Goal: Task Accomplishment & Management: Manage account settings

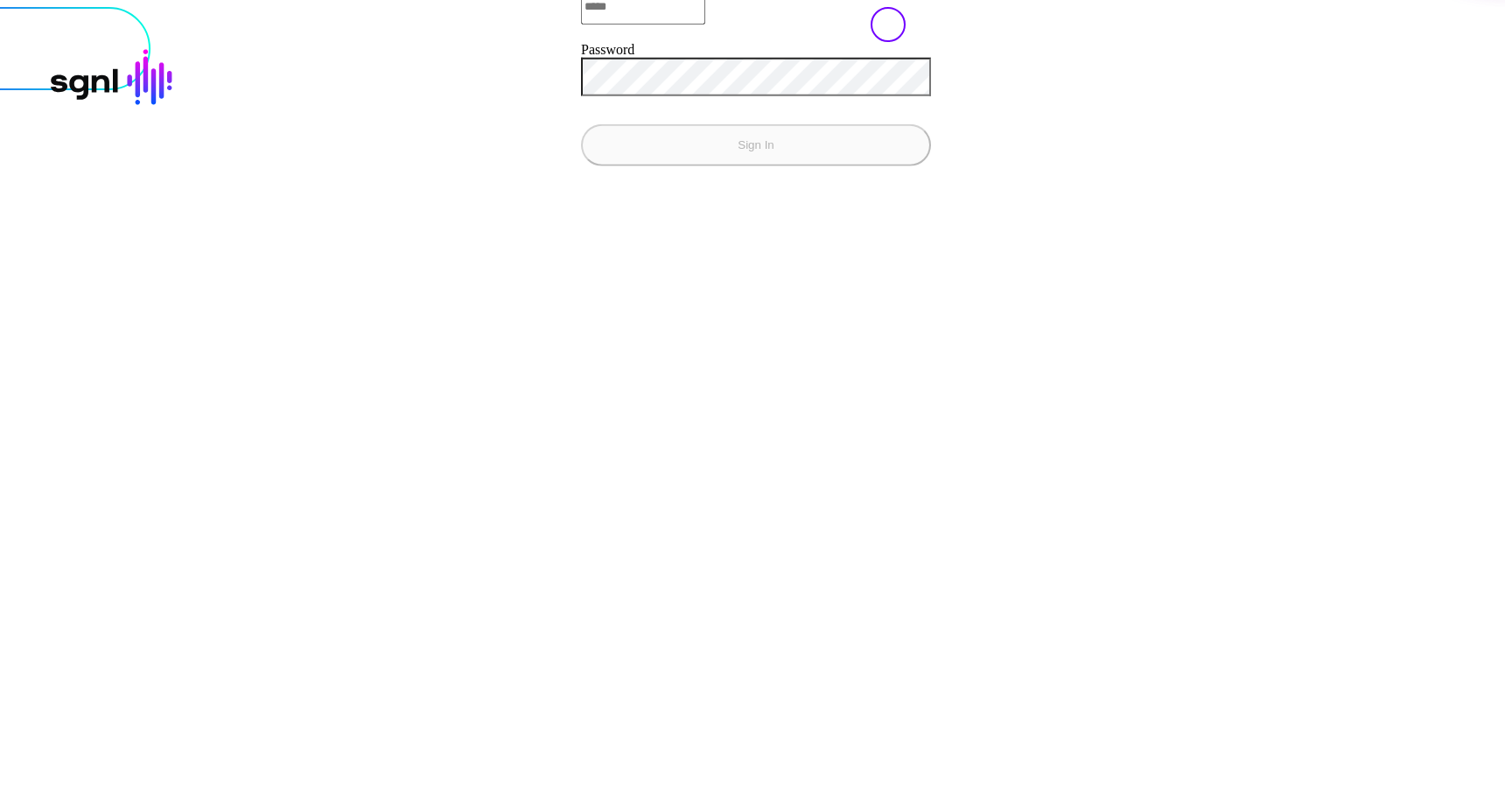
click at [581, 24] on input "Email" at bounding box center [643, 5] width 125 height 35
type input "**********"
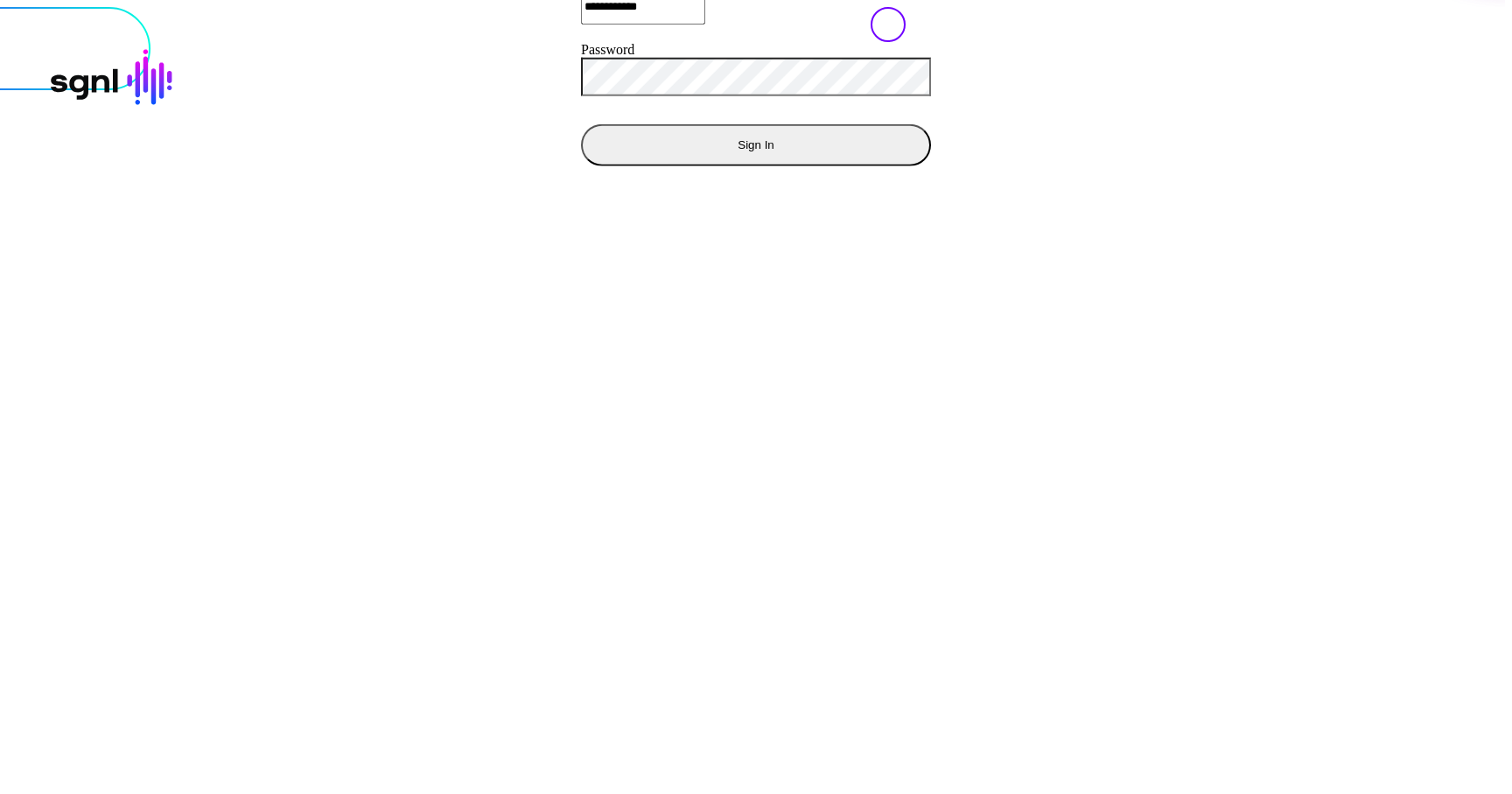
click at [581, 124] on button "Sign In" at bounding box center [756, 145] width 350 height 42
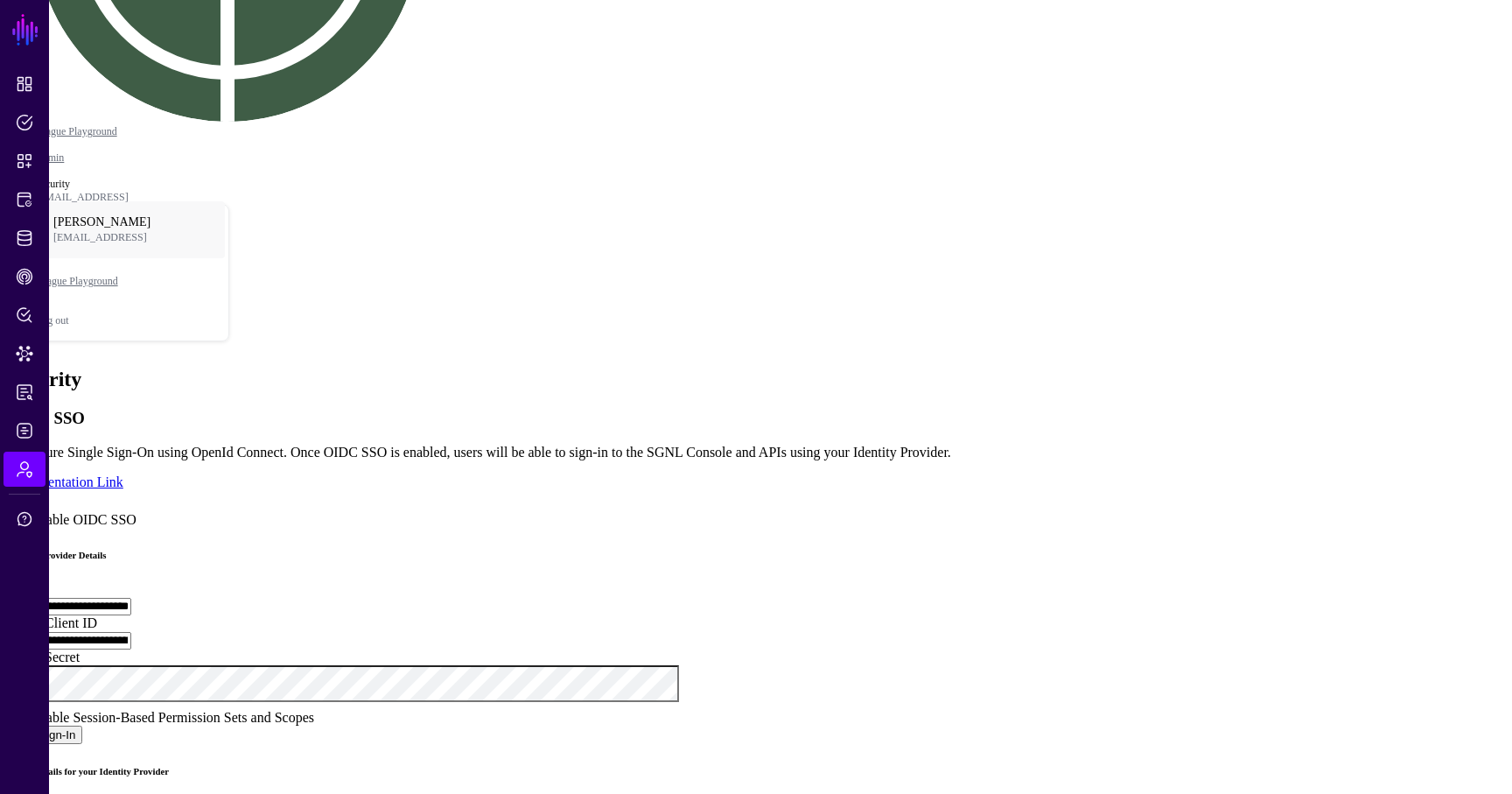
scroll to position [285, 0]
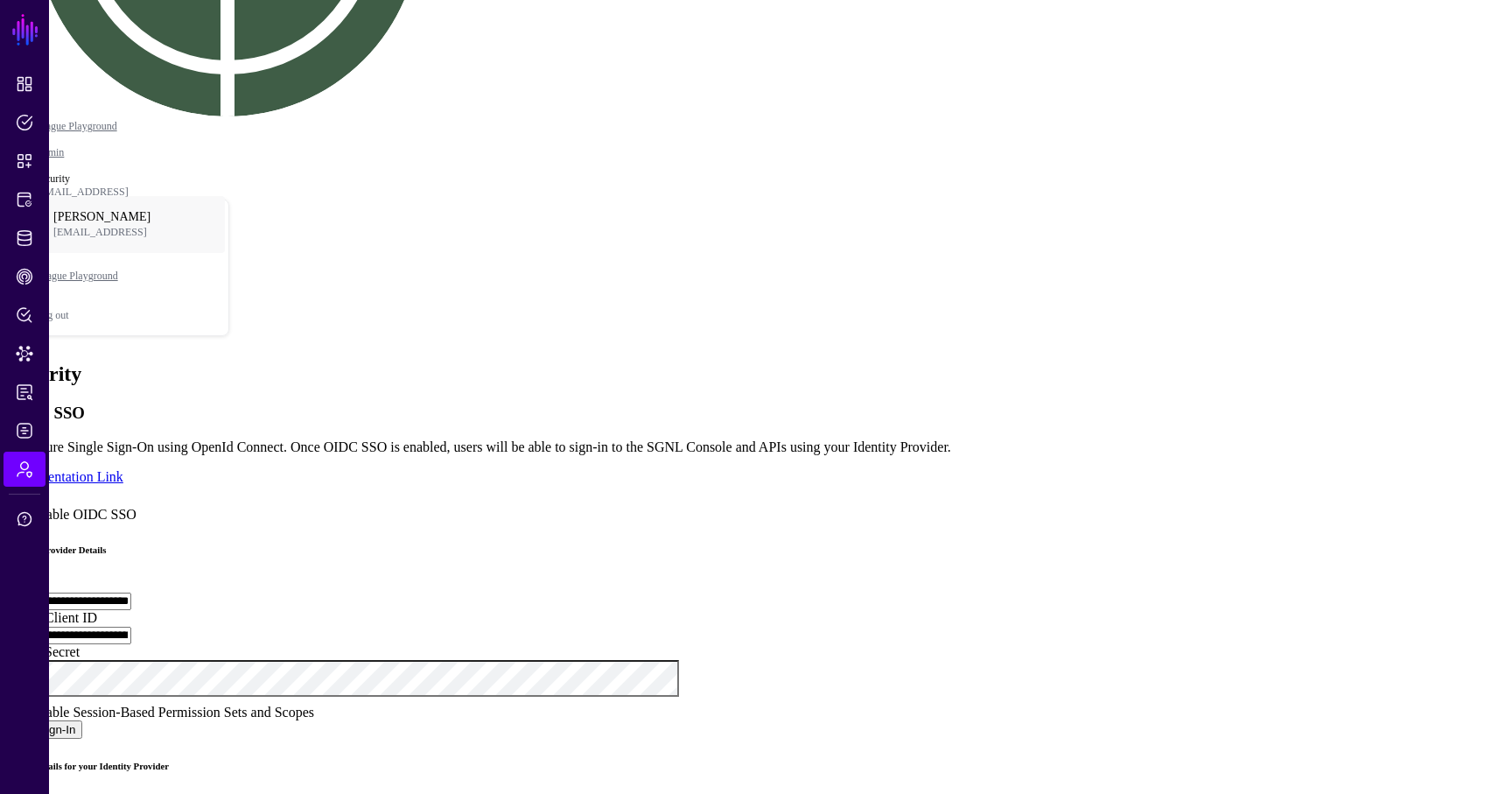
click at [479, 697] on div "Enable Session-Based Permission Sets and Scopes" at bounding box center [756, 709] width 1497 height 24
click at [105, 729] on link "Add Claim Name" at bounding box center [56, 737] width 99 height 15
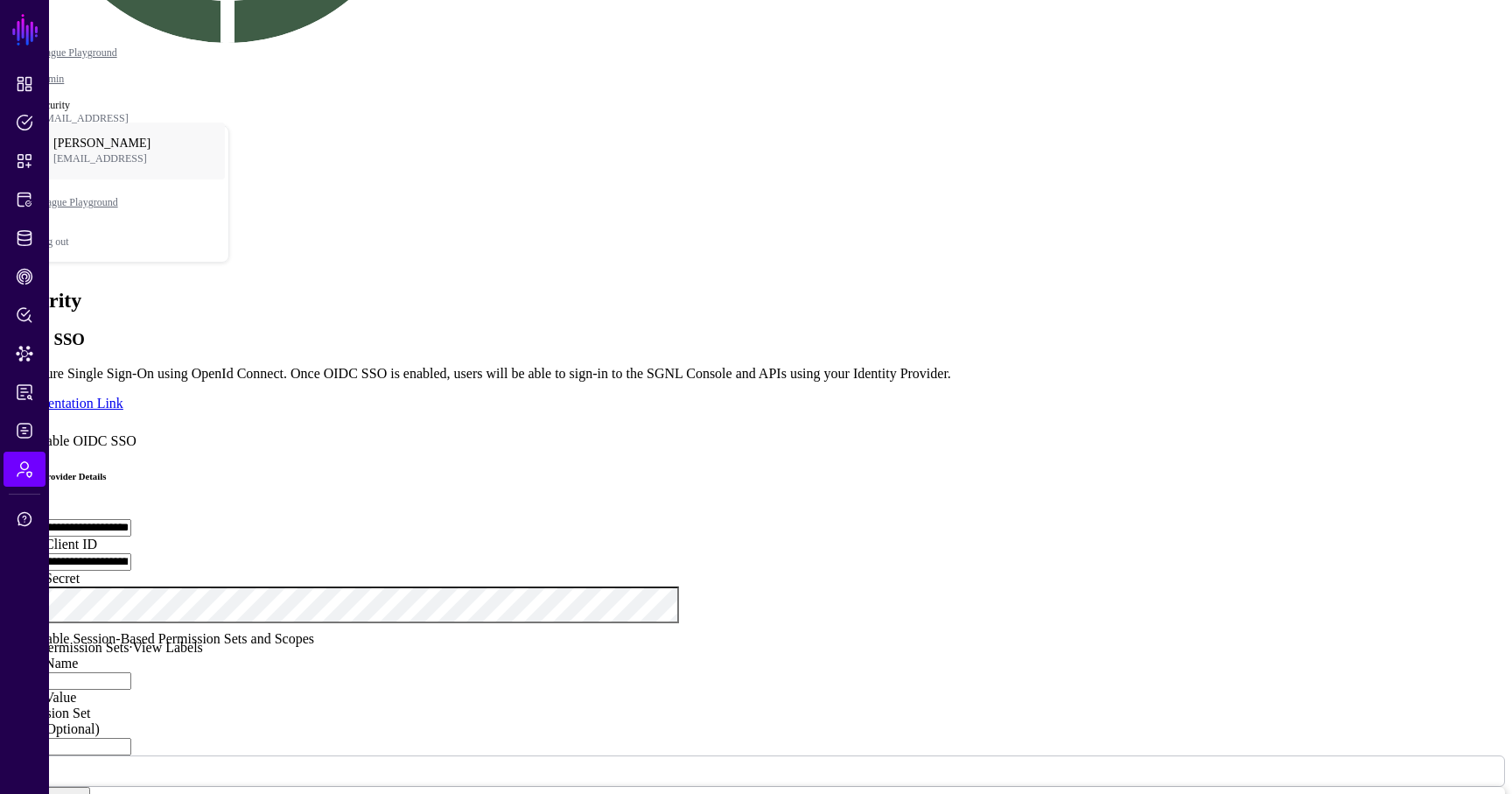
scroll to position [441, 0]
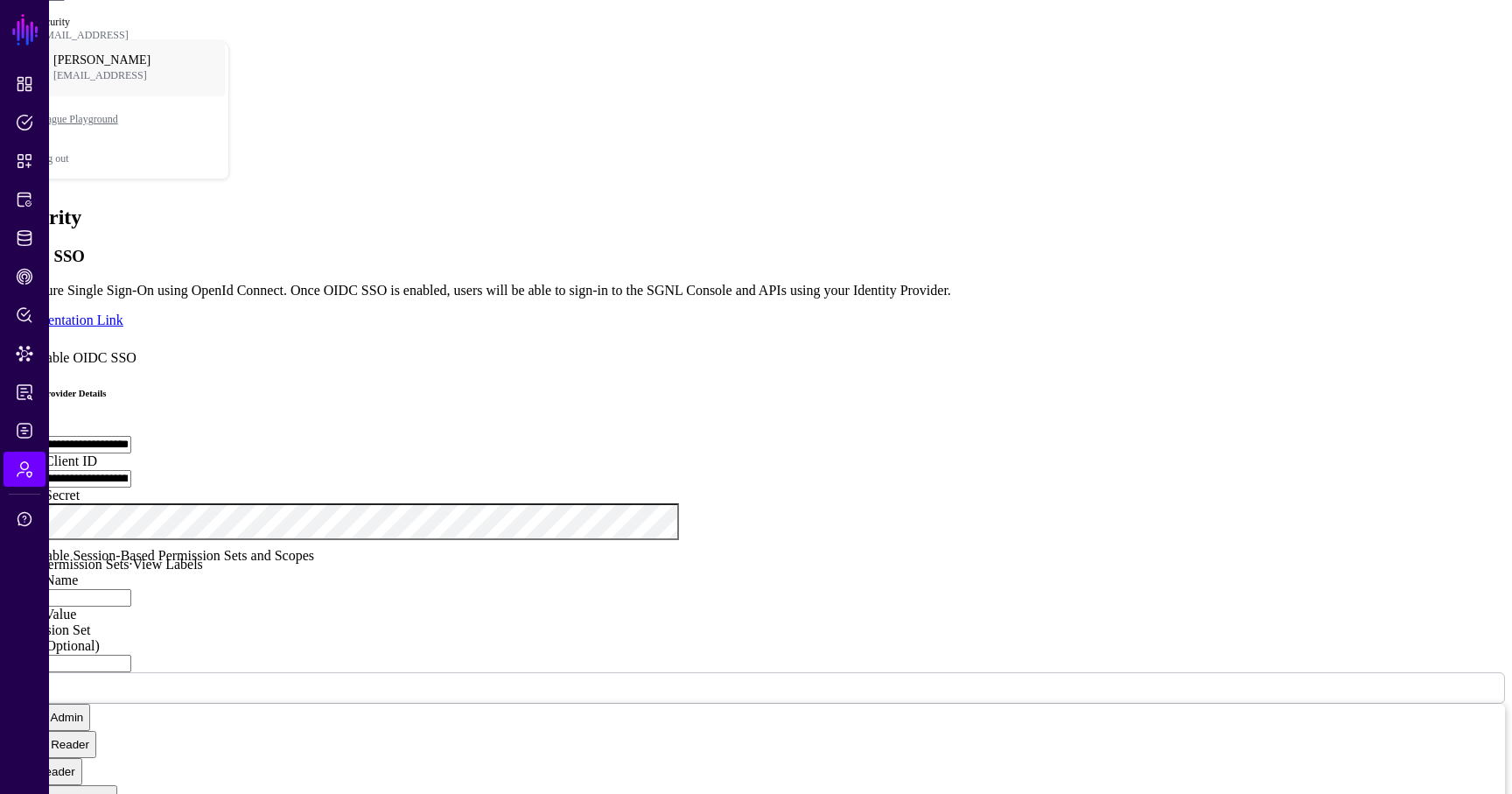
click at [7, 607] on link at bounding box center [7, 607] width 0 height 0
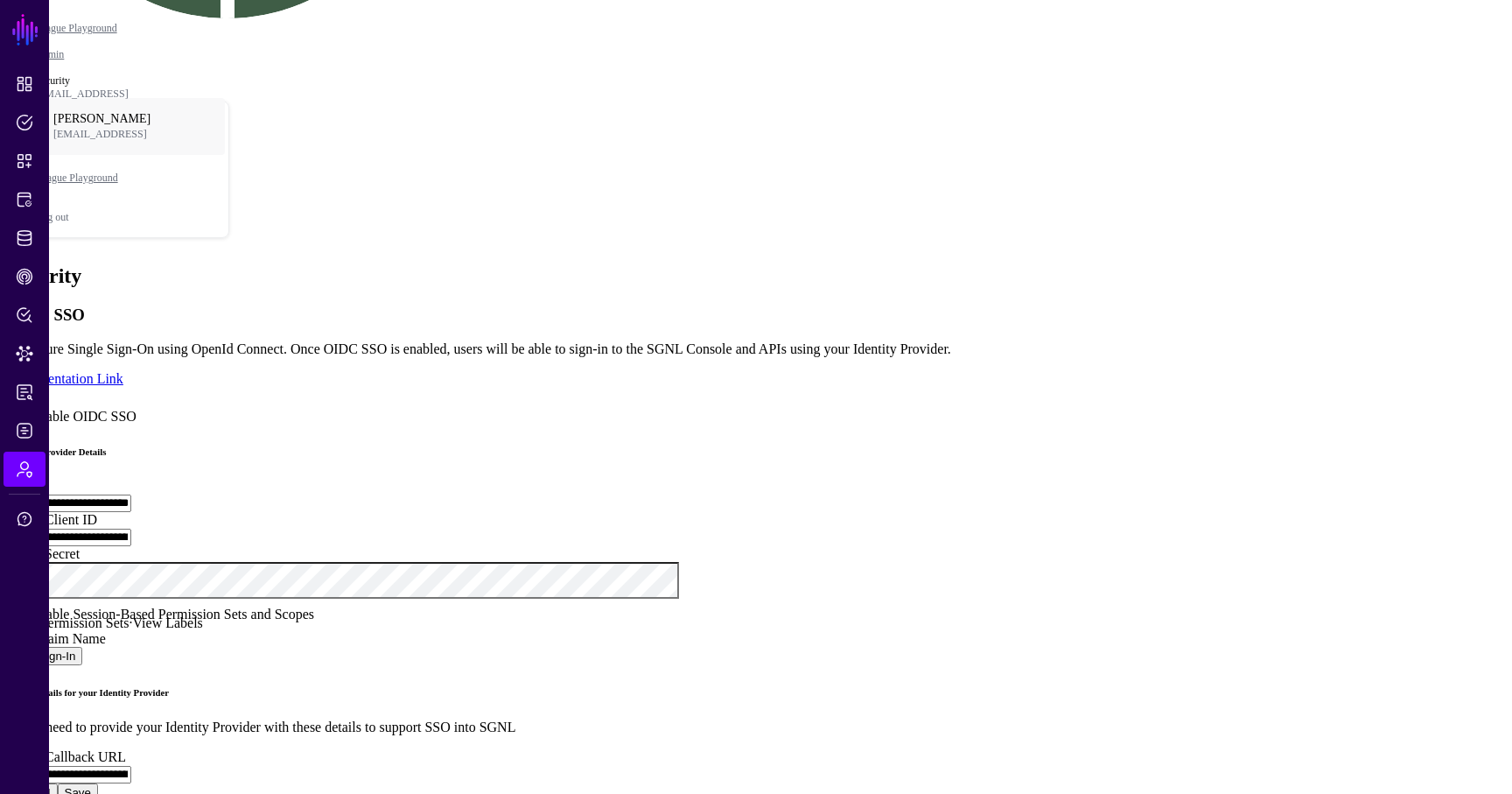
click at [105, 631] on link "Add Claim Name" at bounding box center [56, 638] width 99 height 15
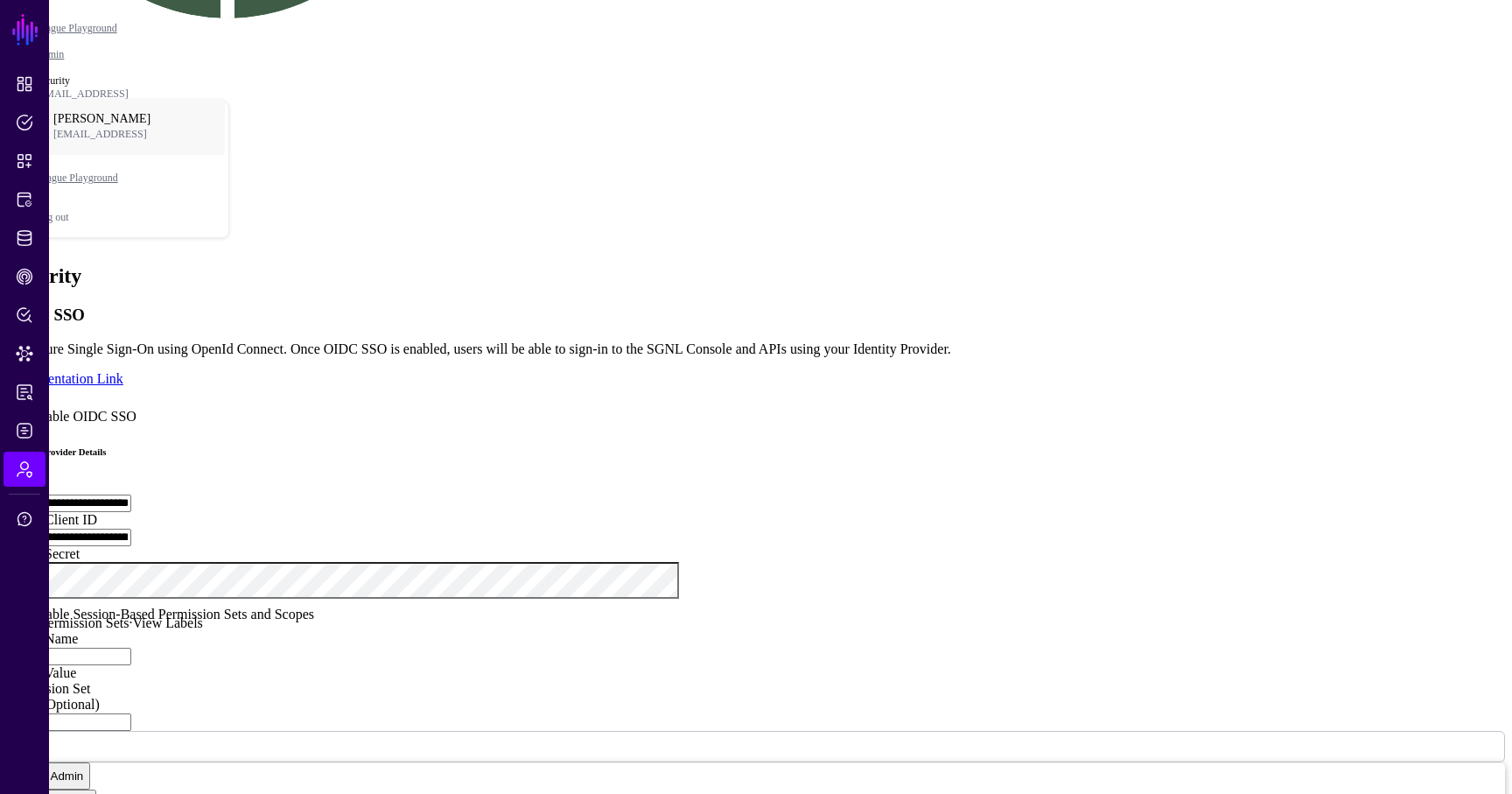
scroll to position [441, 0]
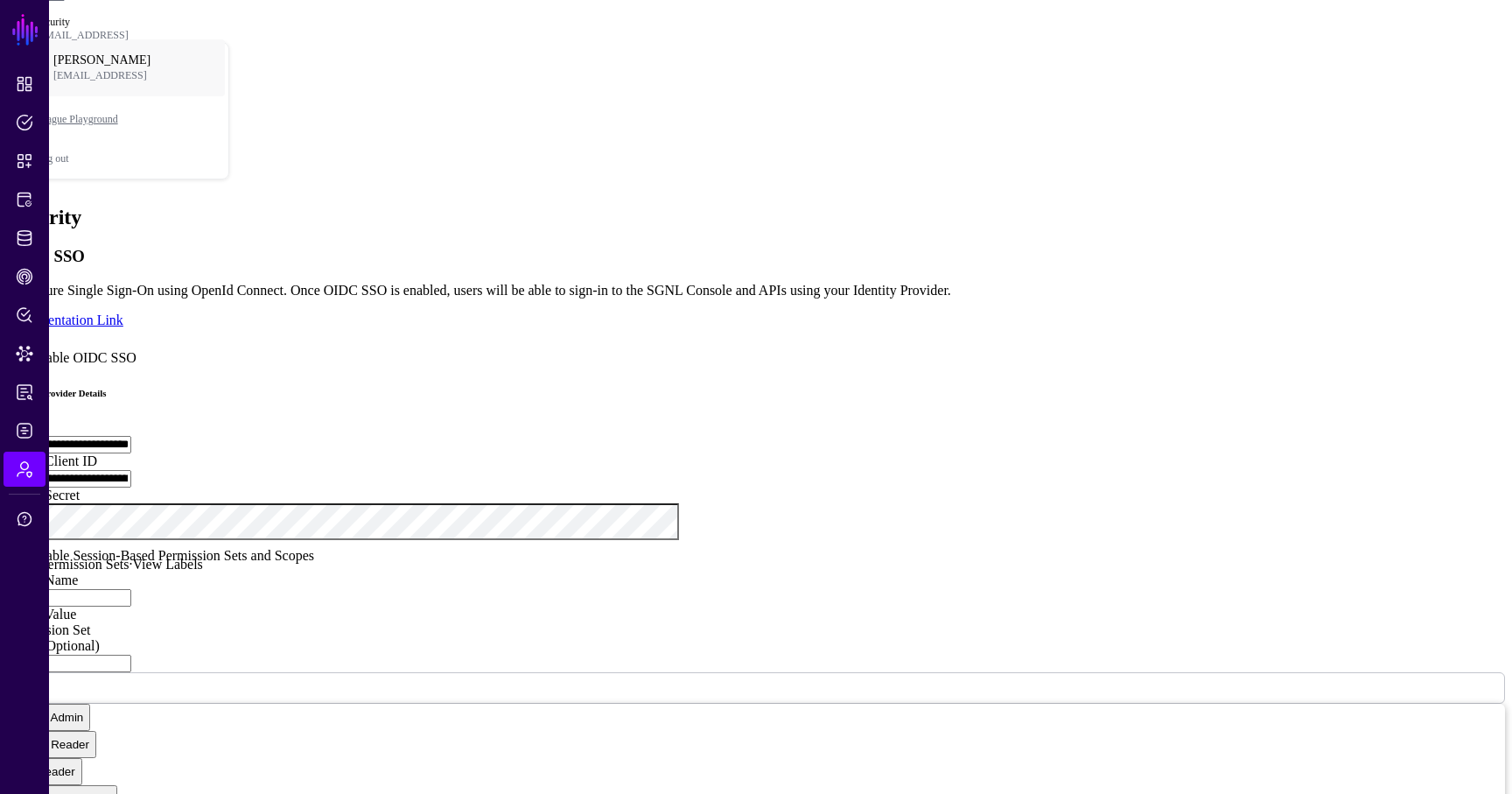
click at [7, 607] on link at bounding box center [7, 607] width 0 height 0
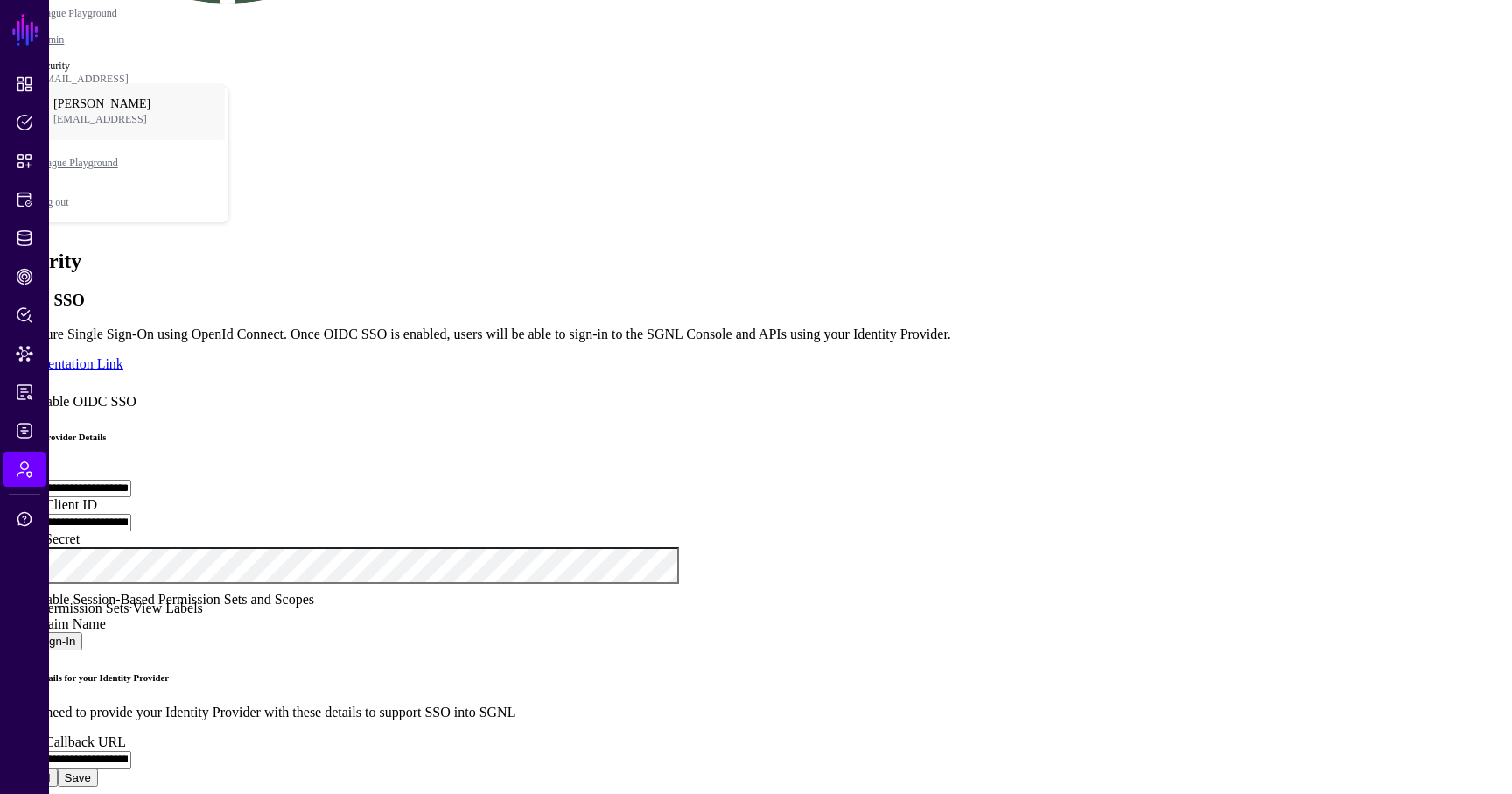
scroll to position [382, 0]
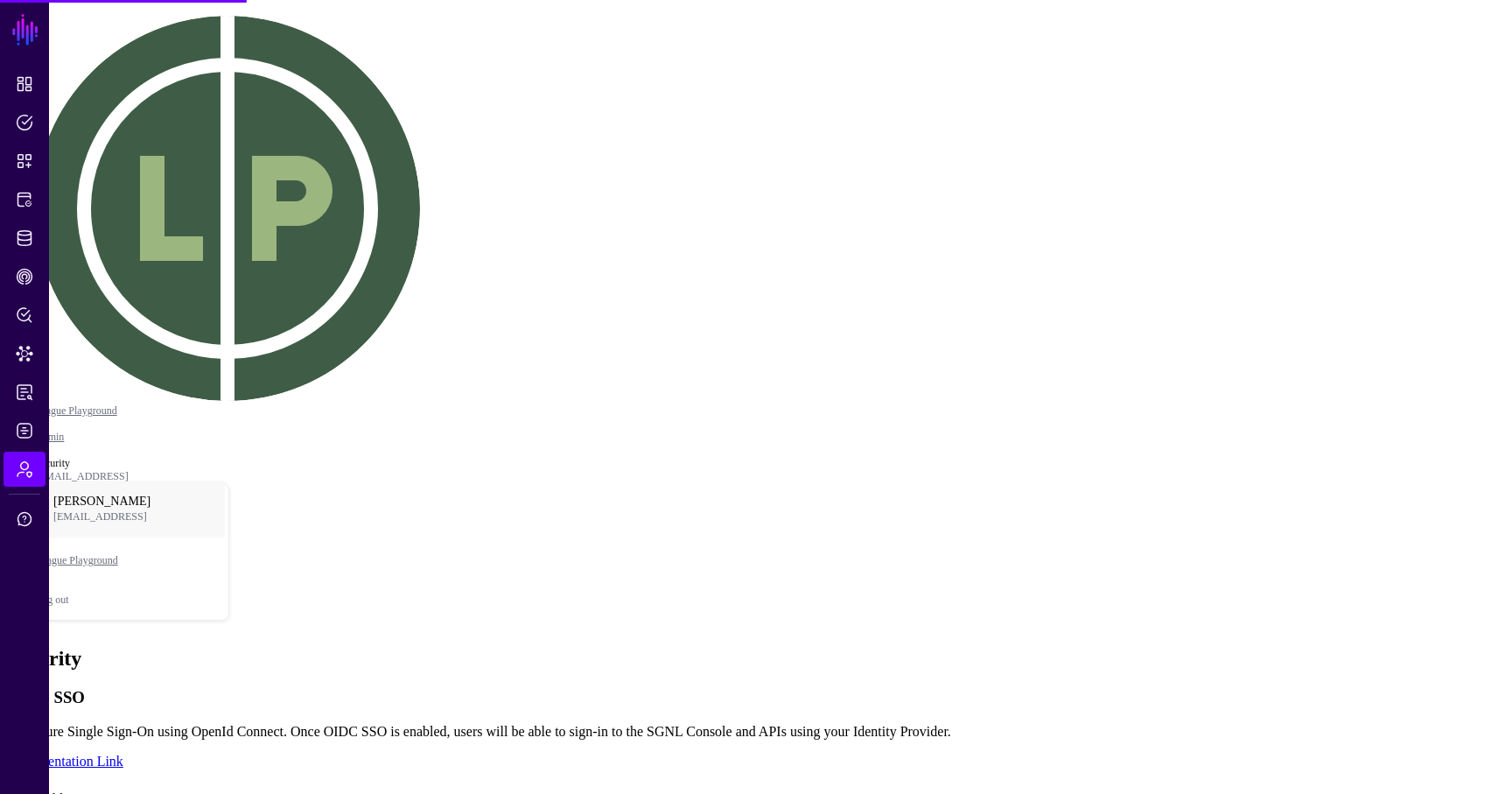
type input "**********"
click at [455, 783] on div "Enable OIDC SSO" at bounding box center [756, 795] width 1497 height 24
click at [448, 783] on div "Enable OIDC SSO" at bounding box center [756, 795] width 1497 height 24
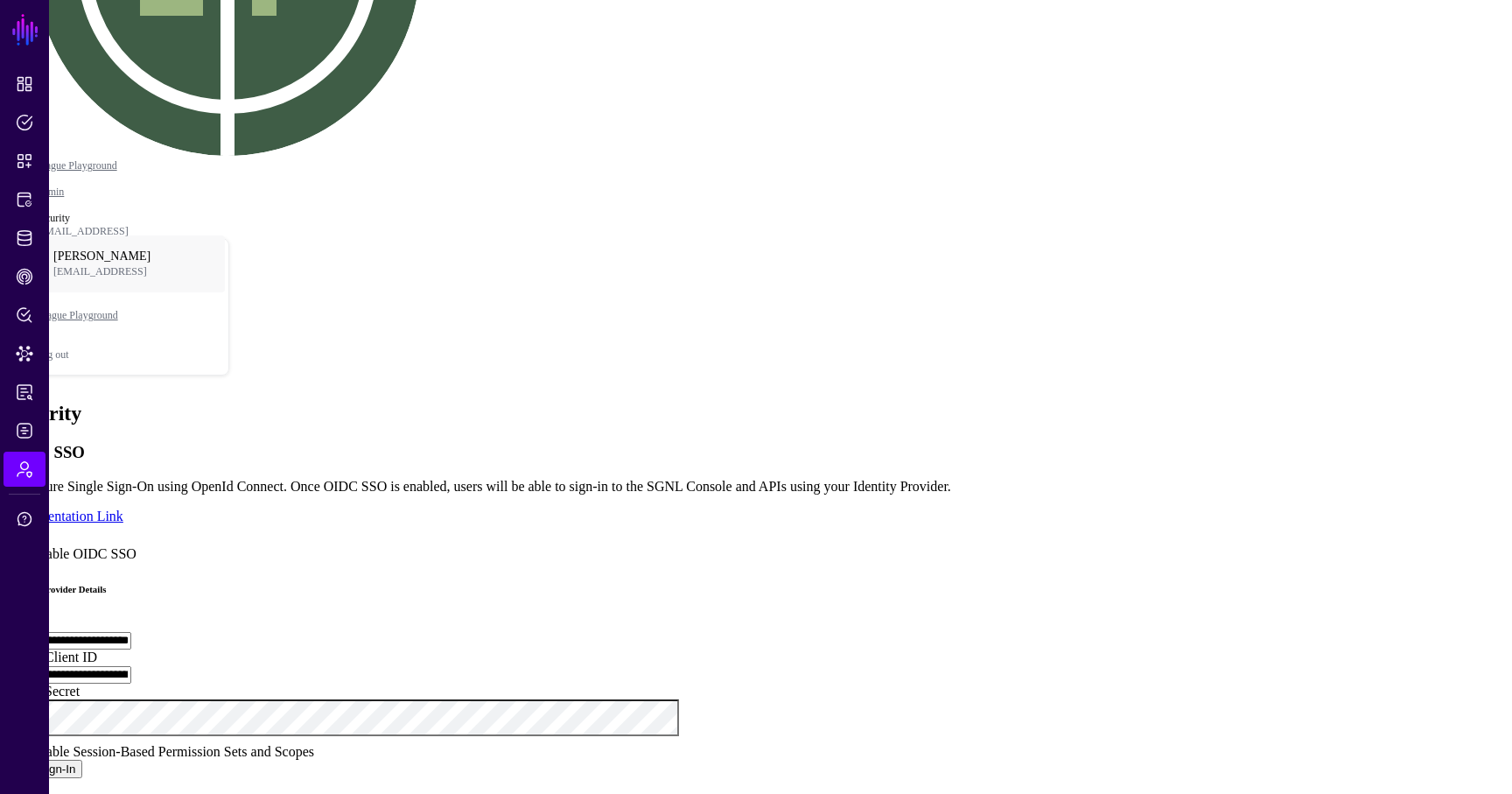
scroll to position [271, 0]
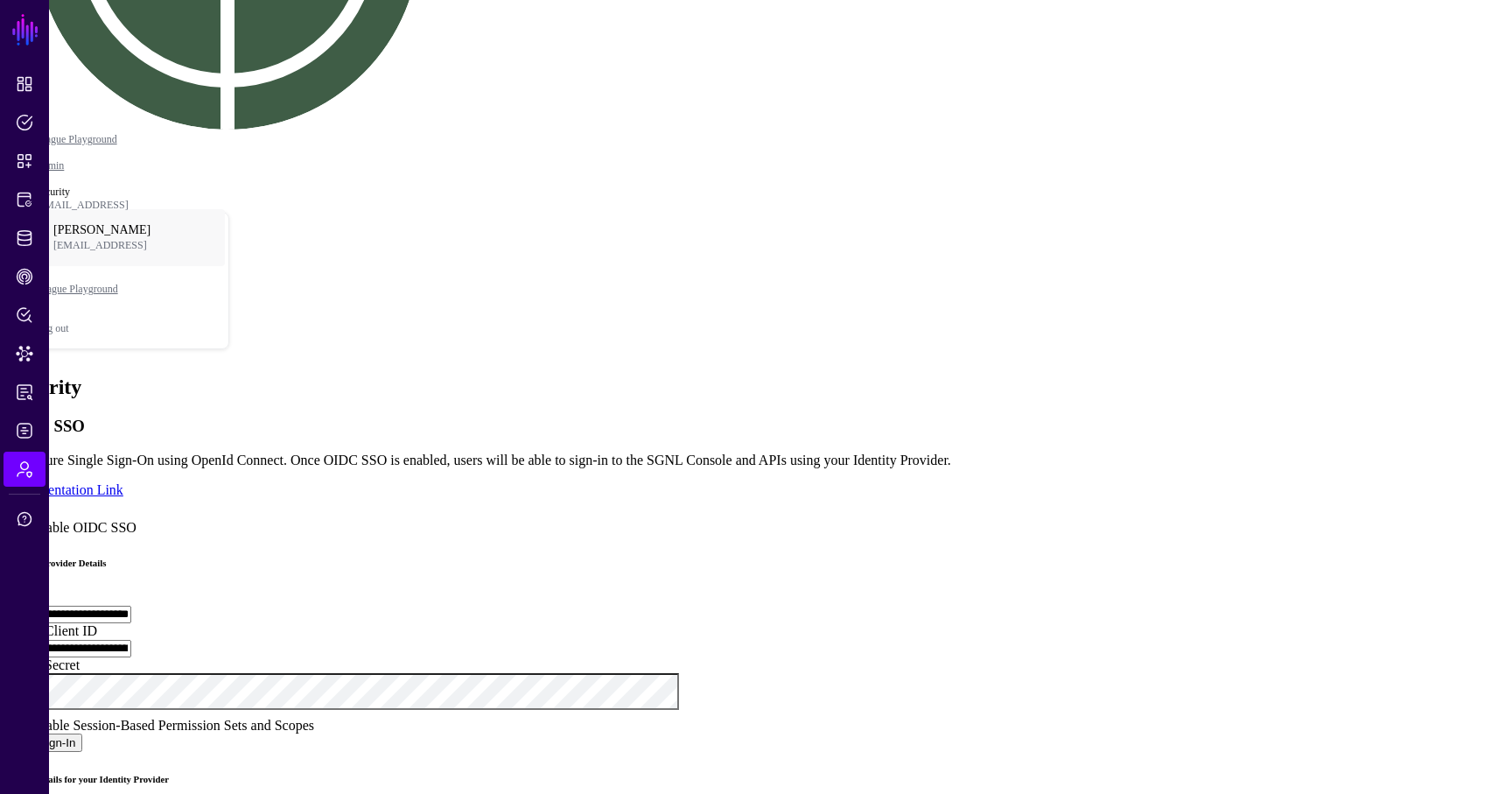
click at [479, 709] on div "Enable Session-Based Permission Sets and Scopes" at bounding box center [756, 721] width 1497 height 24
click at [156, 742] on link "Map IdP Claims (optional)" at bounding box center [82, 749] width 150 height 15
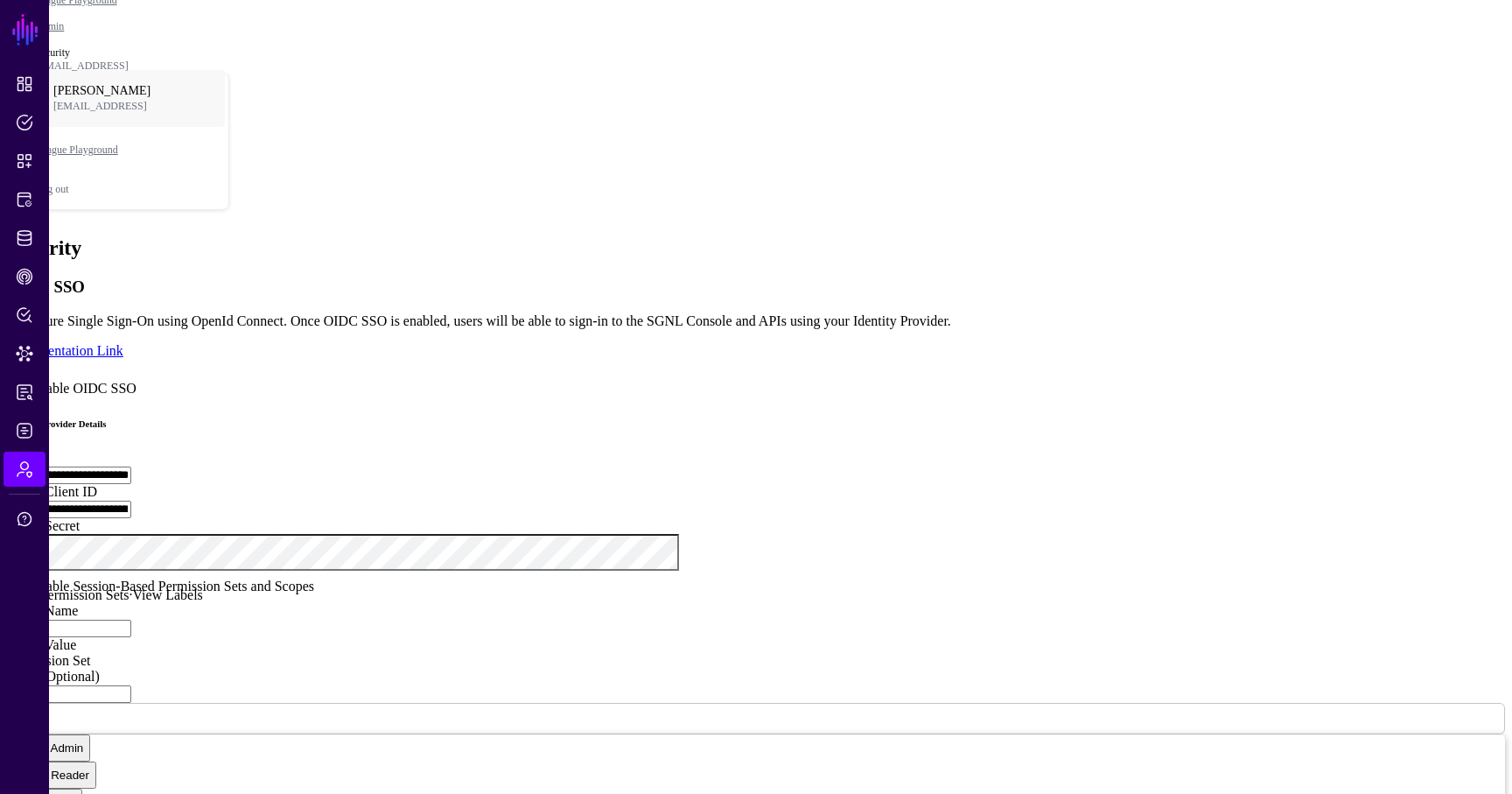
scroll to position [409, 0]
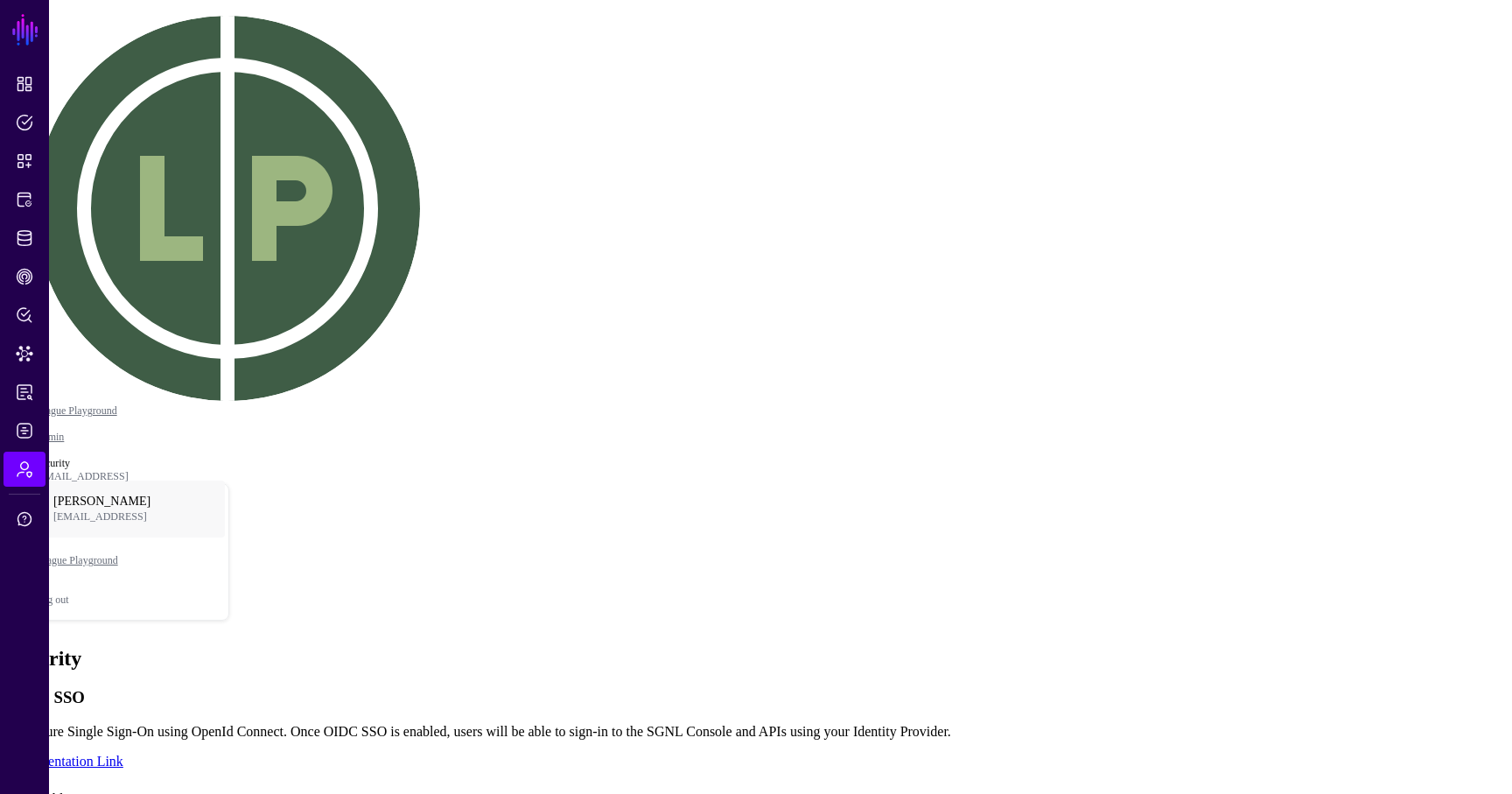
click at [136, 791] on label "Enable OIDC SSO" at bounding box center [84, 799] width 105 height 15
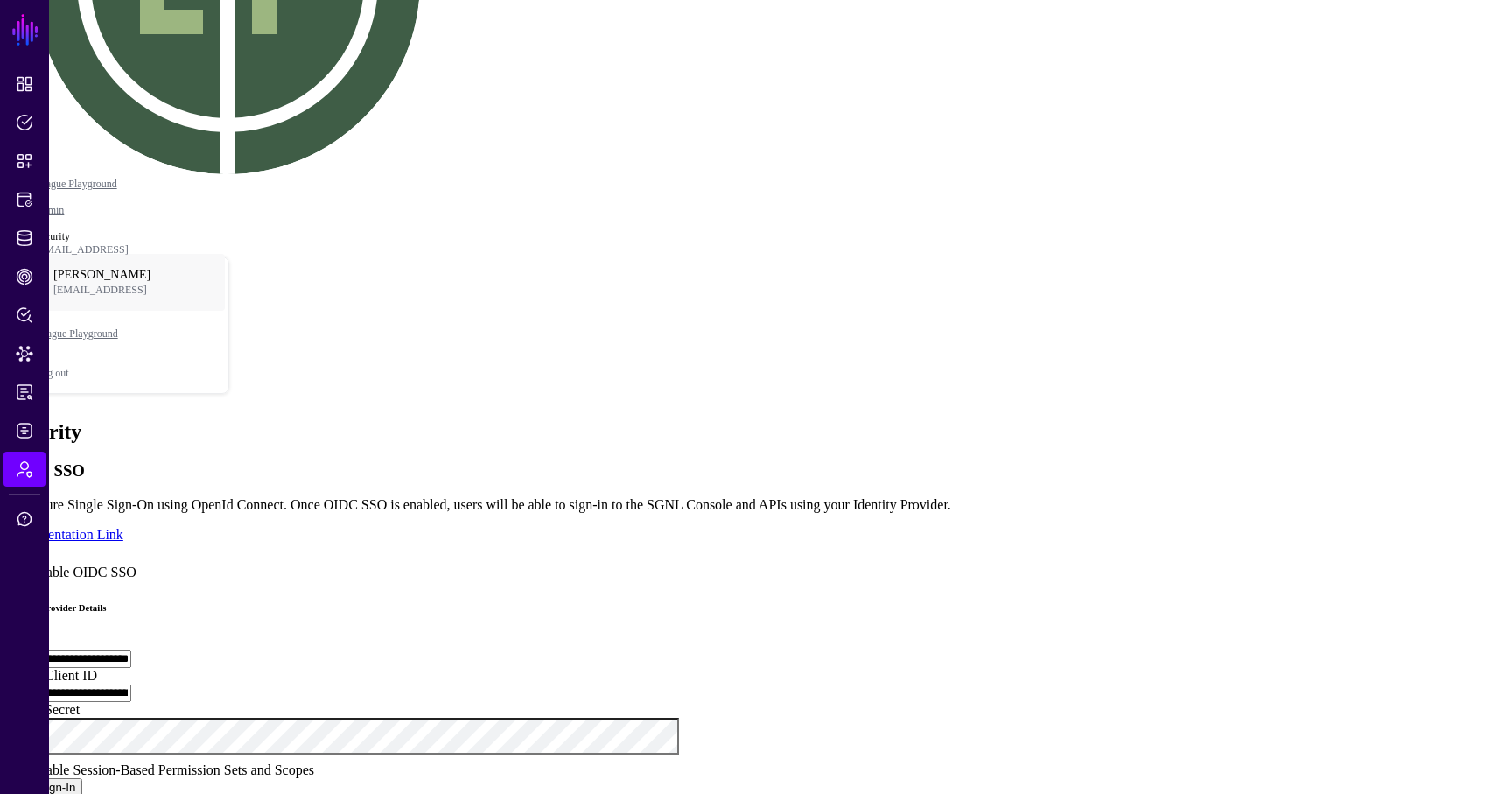
scroll to position [325, 0]
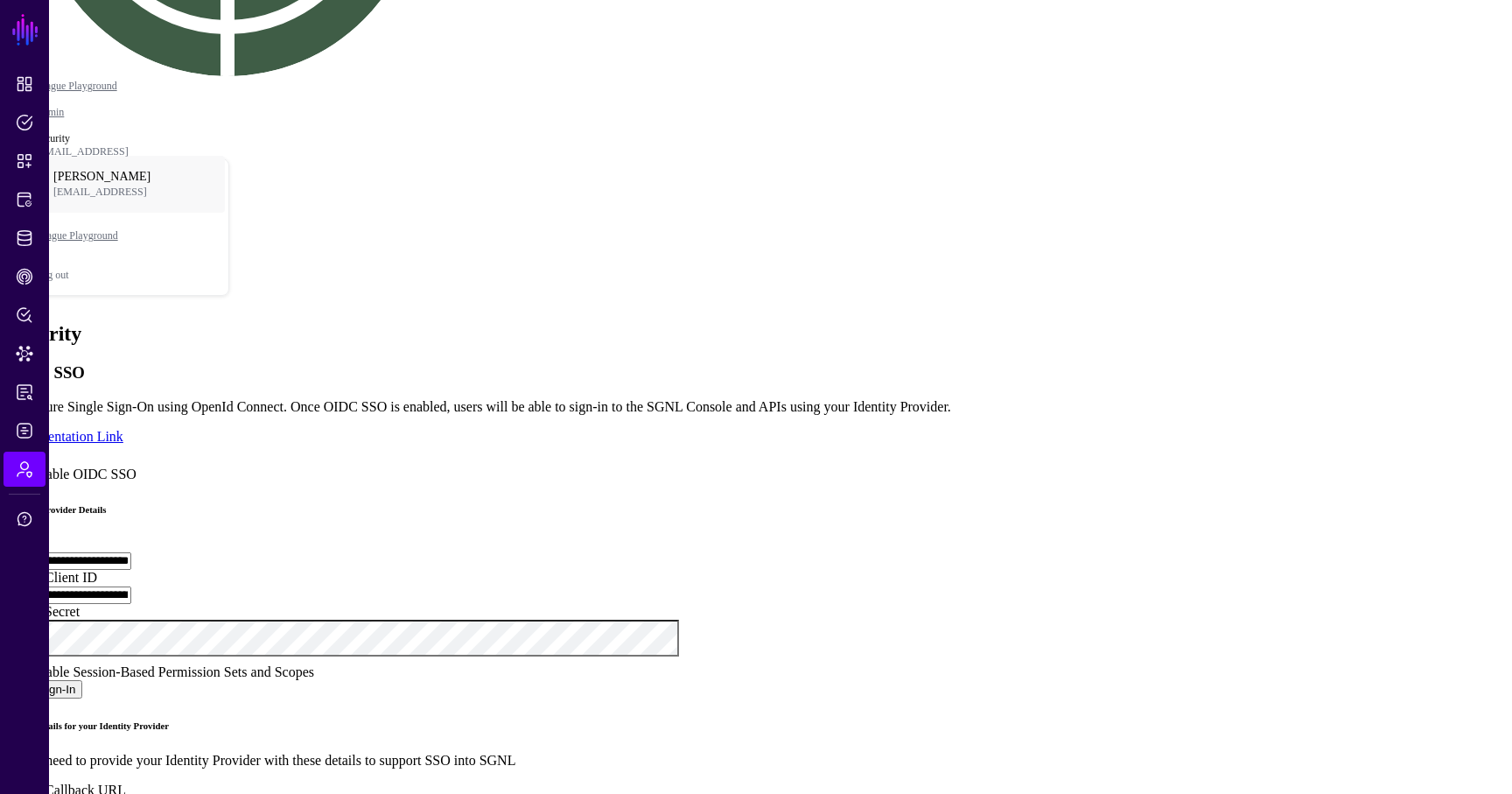
click at [314, 664] on span "Enable Session-Based Permission Sets and Scopes" at bounding box center [173, 671] width 284 height 15
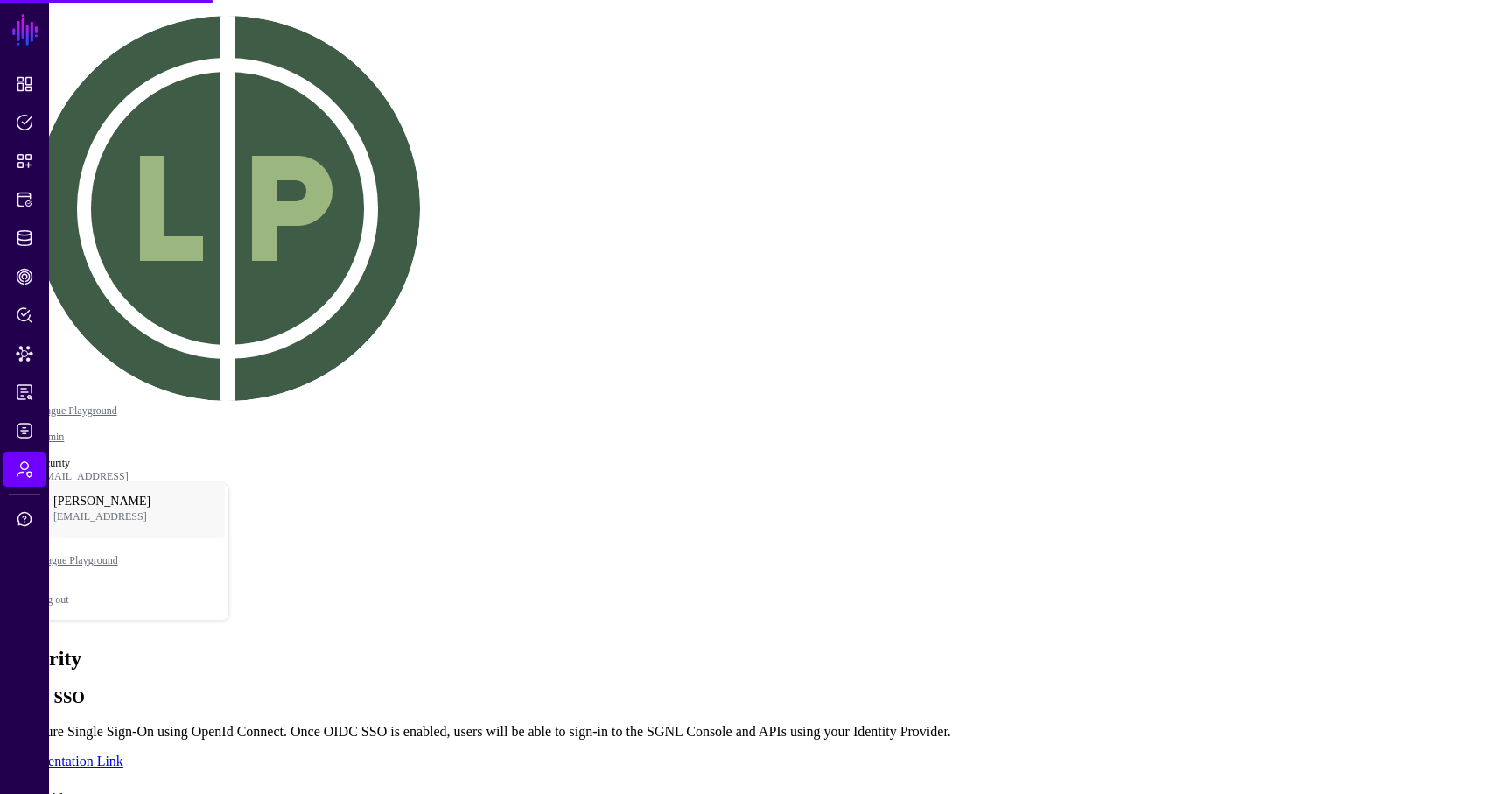
type input "**********"
click at [136, 791] on span "Enable OIDC SSO" at bounding box center [84, 799] width 105 height 15
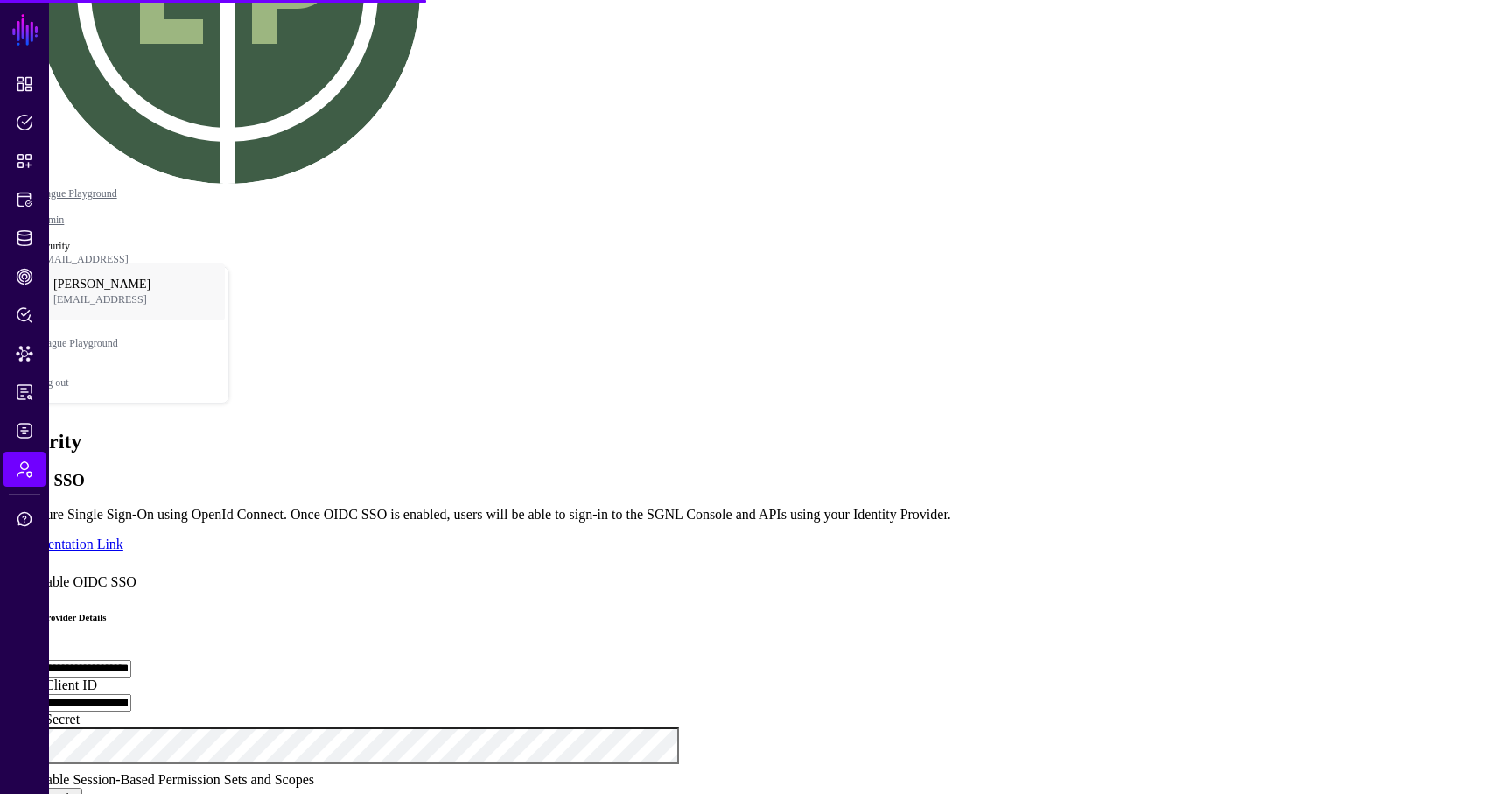
scroll to position [325, 0]
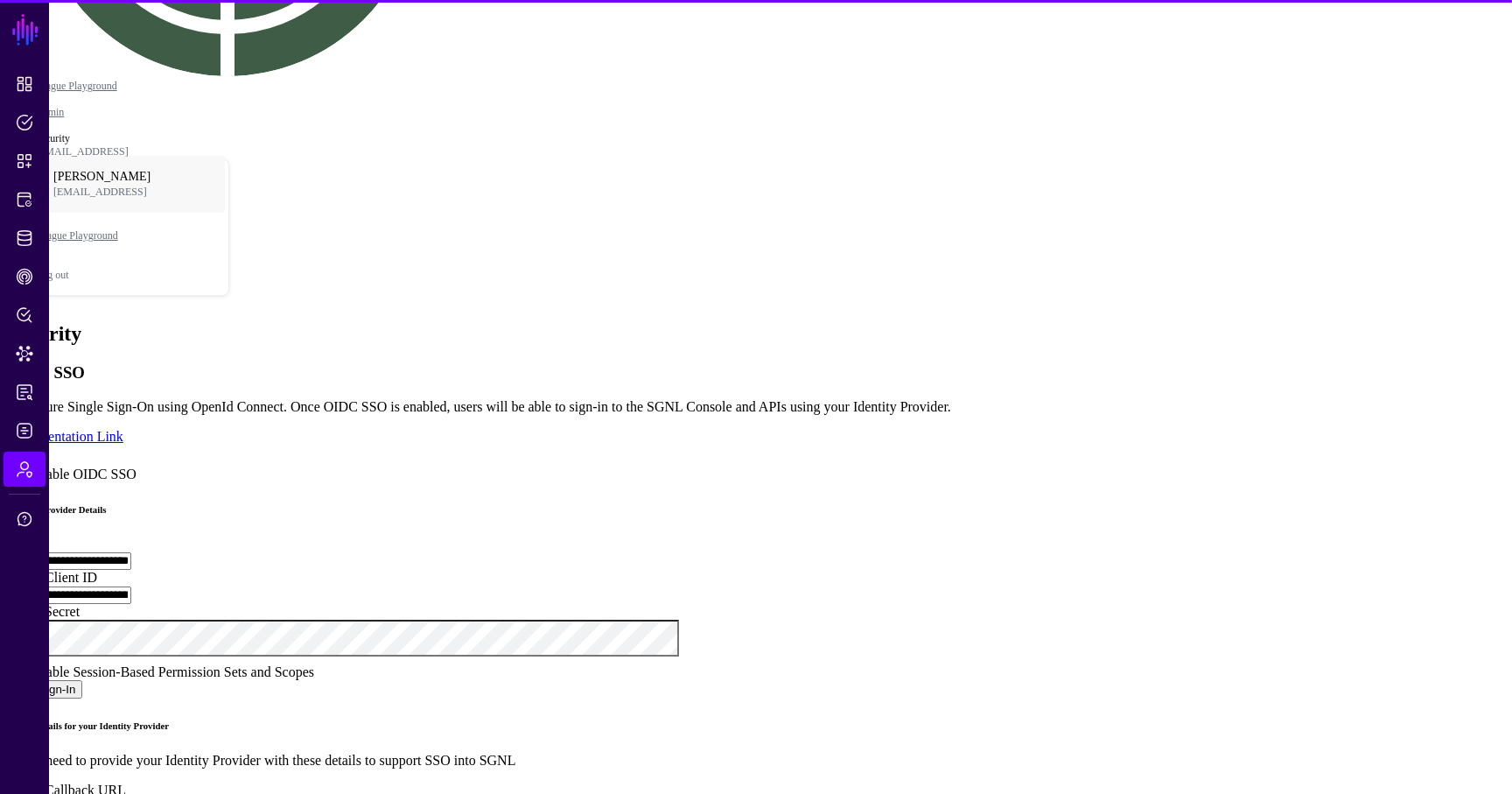
click at [314, 664] on span "Enable Session-Based Permission Sets and Scopes" at bounding box center [173, 671] width 284 height 15
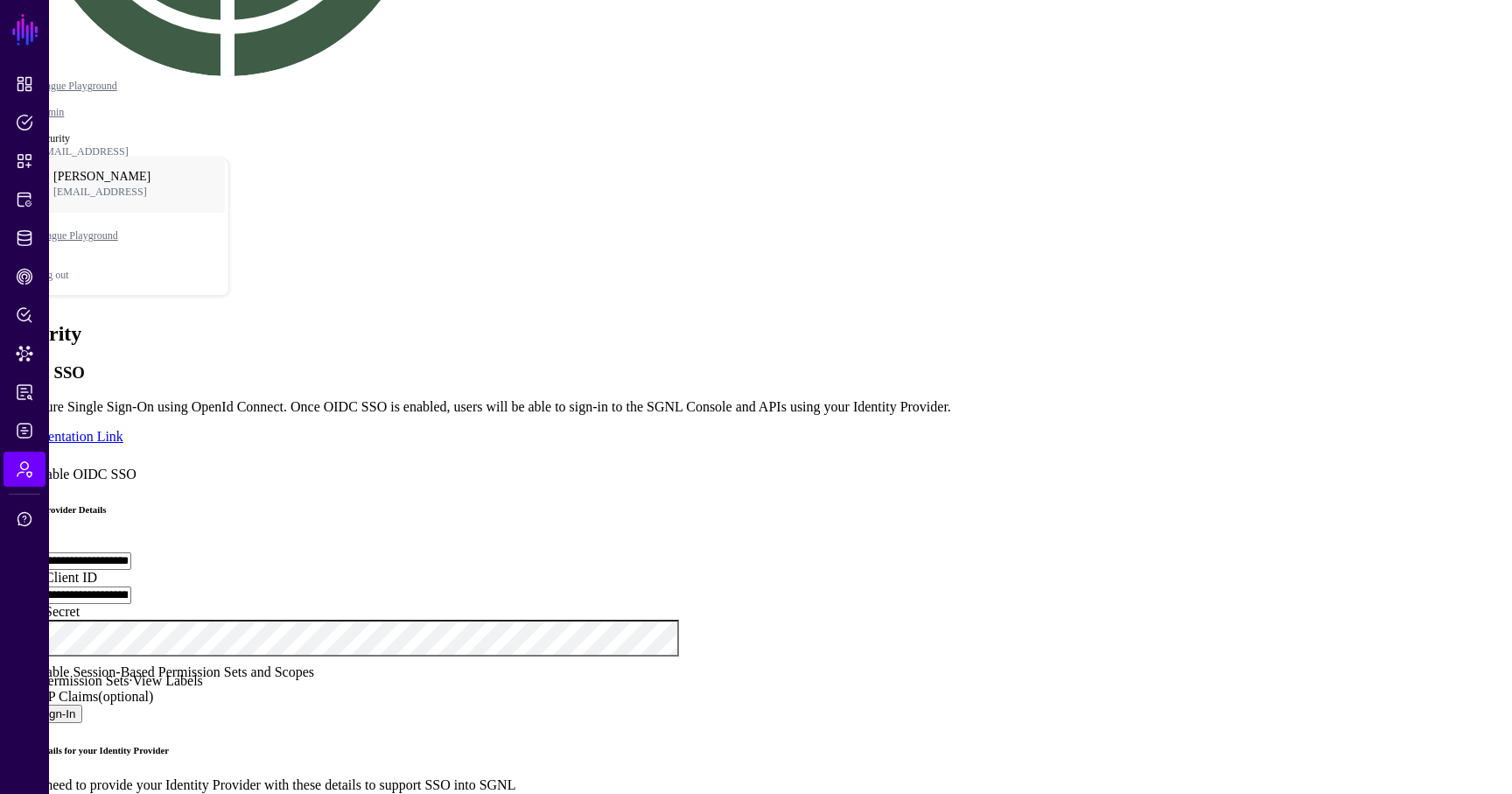
click at [98, 688] on link "Map IdP Claims" at bounding box center [53, 696] width 91 height 15
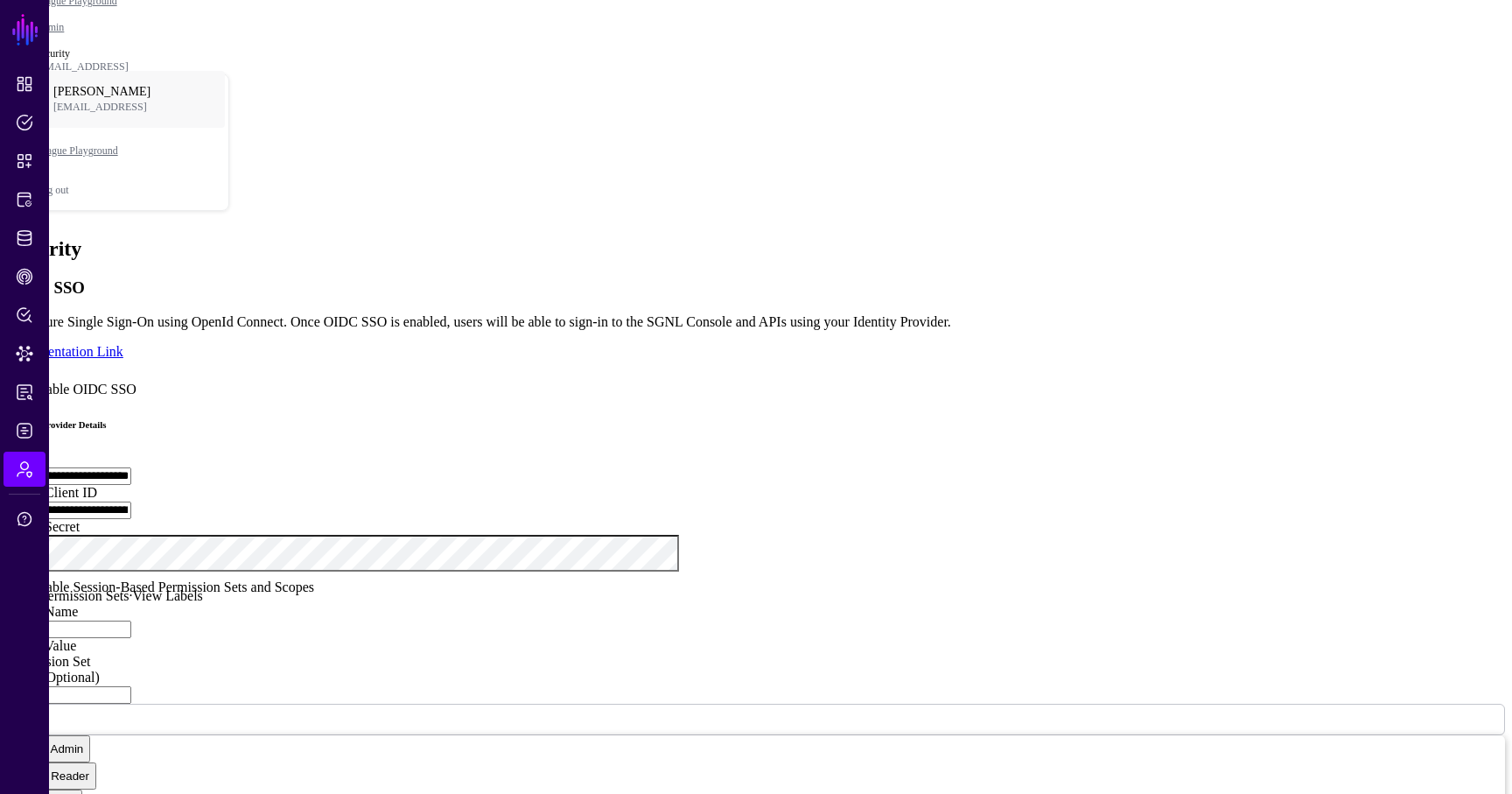
scroll to position [426, 0]
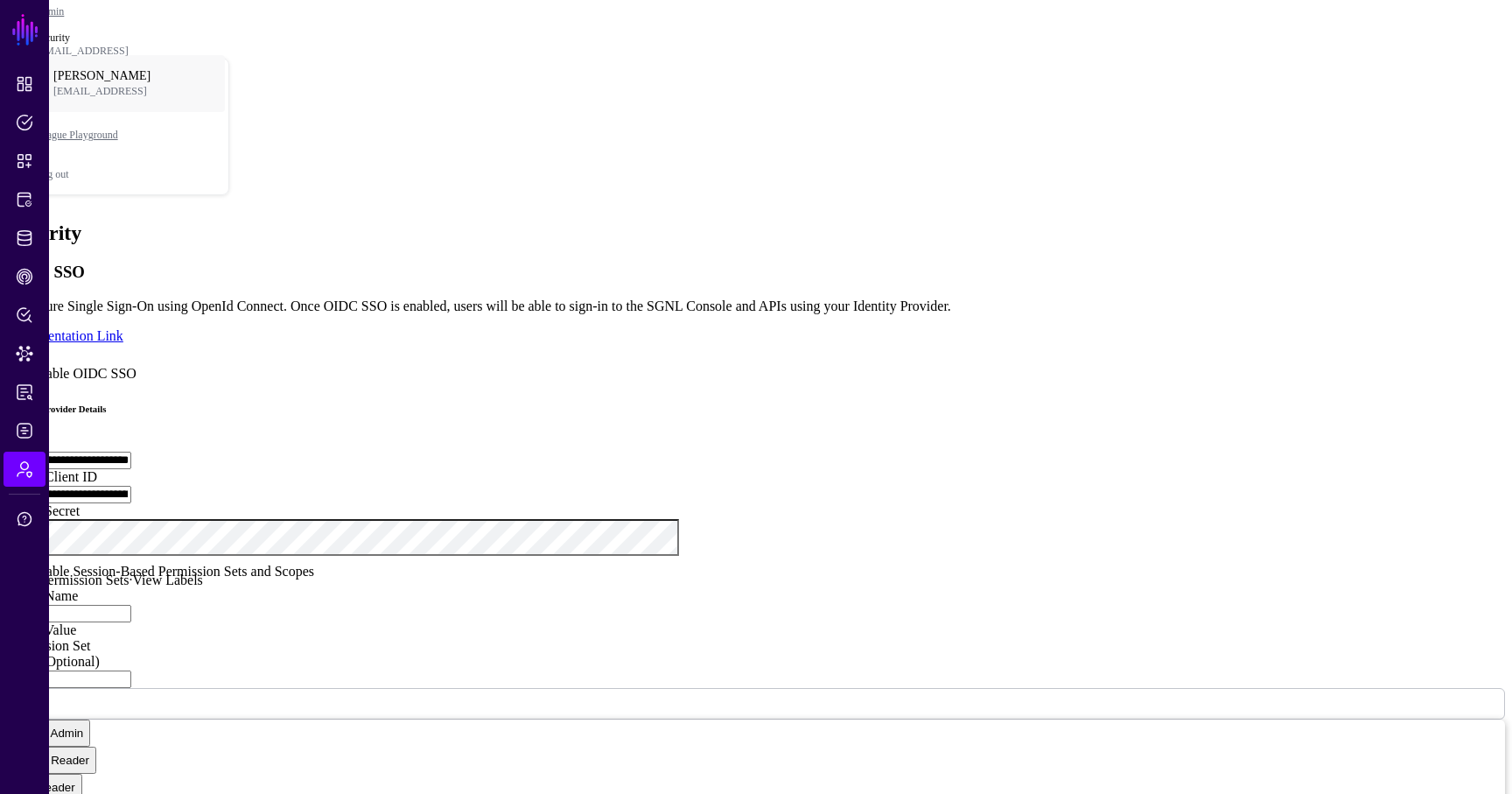
click at [128, 572] on link "View Permission Sets" at bounding box center [68, 579] width 122 height 15
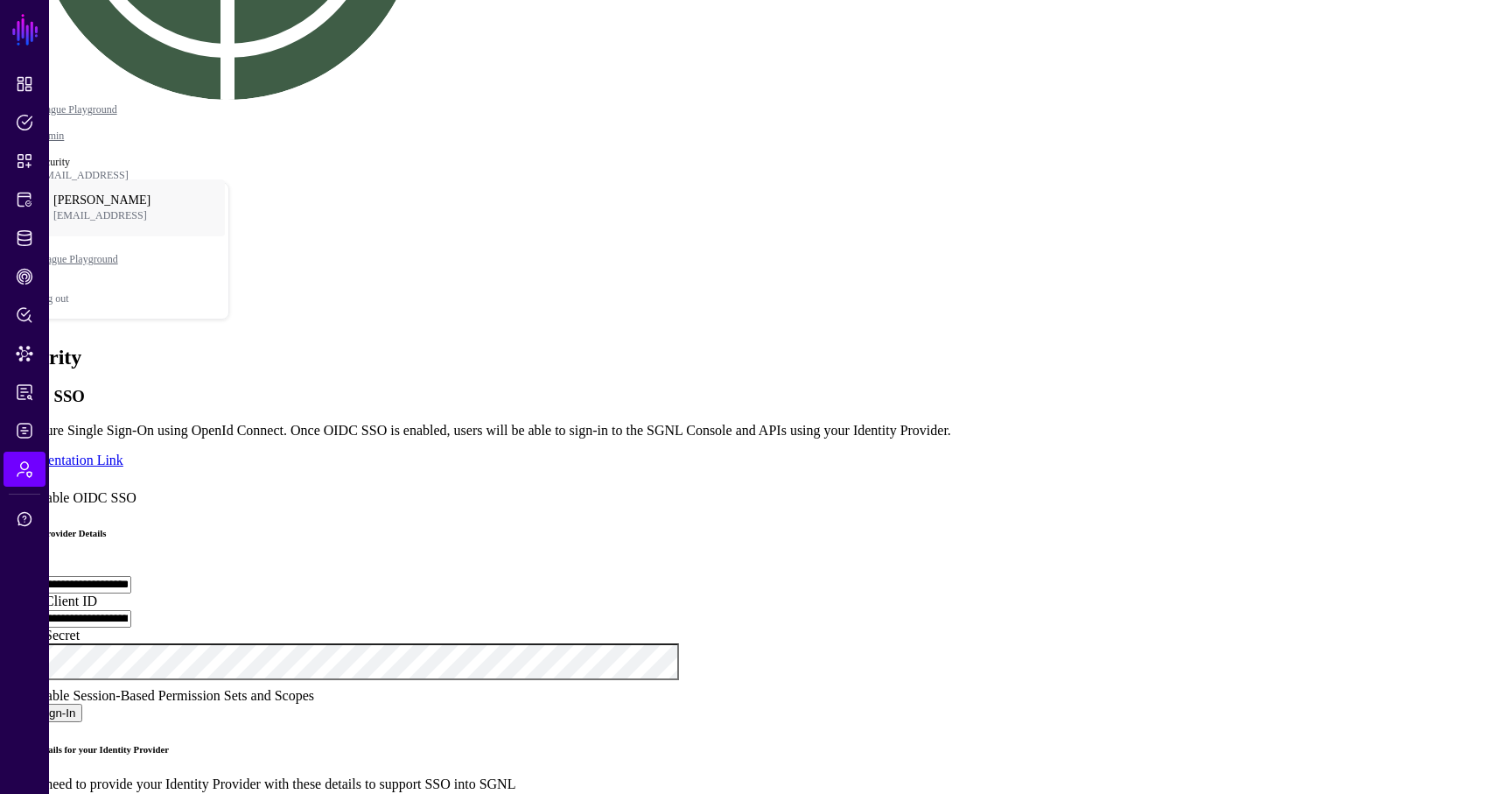
scroll to position [325, 0]
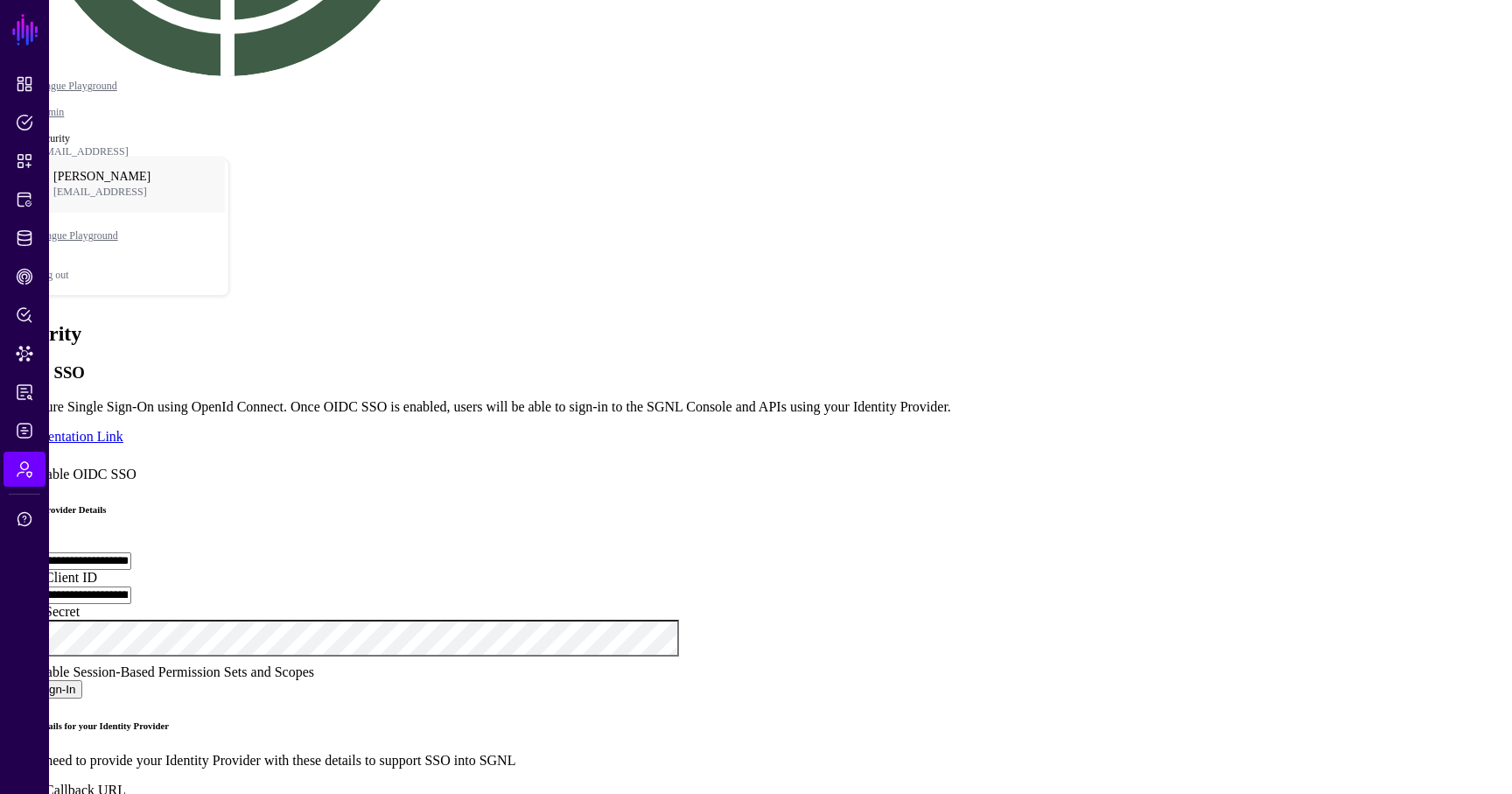
click at [476, 657] on div "Enable Session-Based Permission Sets and Scopes" at bounding box center [756, 668] width 1497 height 24
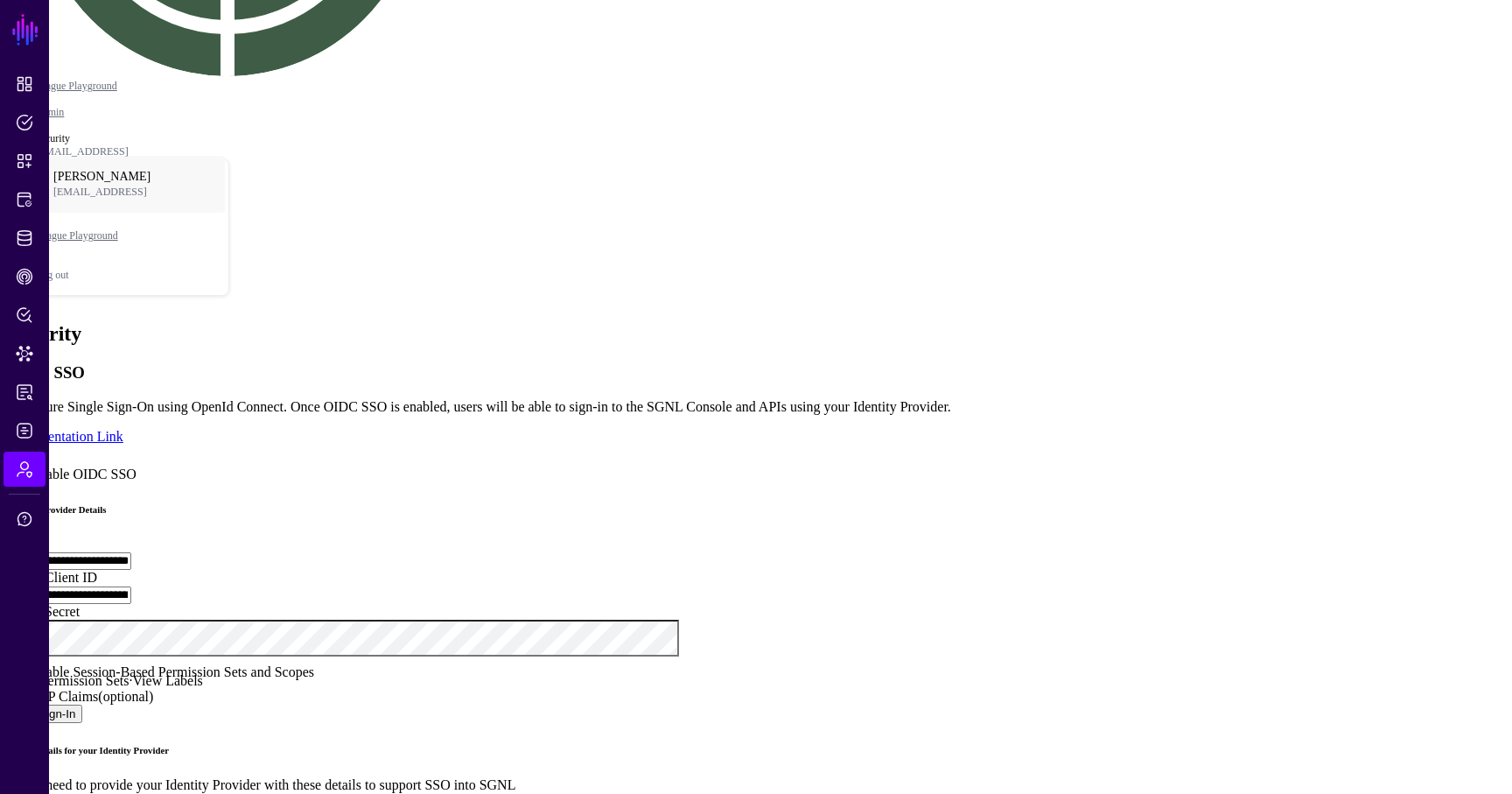
click at [124, 694] on div "**********" at bounding box center [756, 611] width 1497 height 498
